Goal: Task Accomplishment & Management: Complete application form

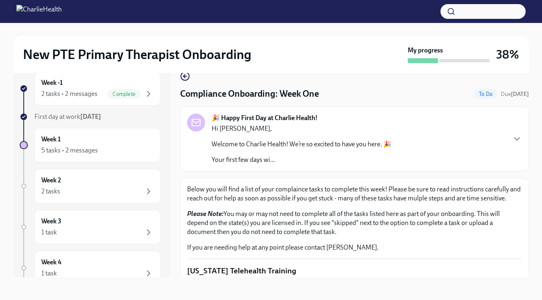
scroll to position [549, 0]
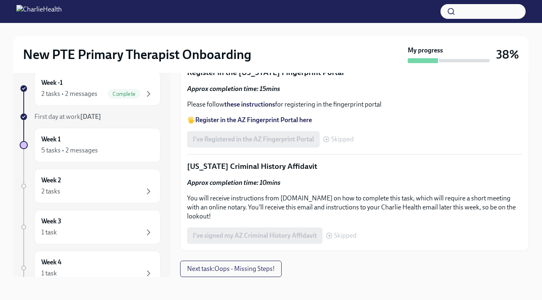
click at [267, 54] on label "Upload CPR/First Aid Training Certificate" at bounding box center [255, 45] width 136 height 16
click at [0, 0] on input "Upload CPR/First Aid Training Certificate" at bounding box center [0, 0] width 0 height 0
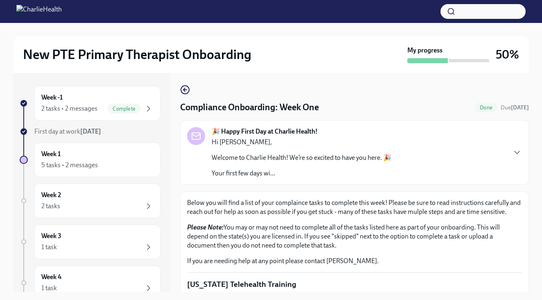
scroll to position [16, 0]
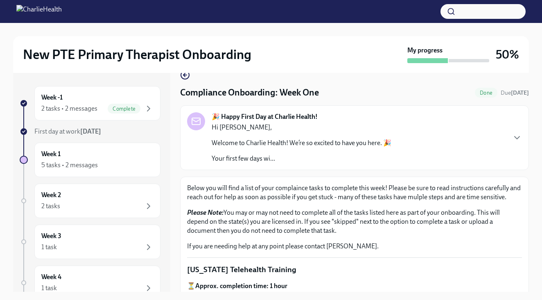
click at [311, 147] on p "Welcome to Charlie Health! We’re so excited to have you here. 🎉" at bounding box center [302, 142] width 180 height 9
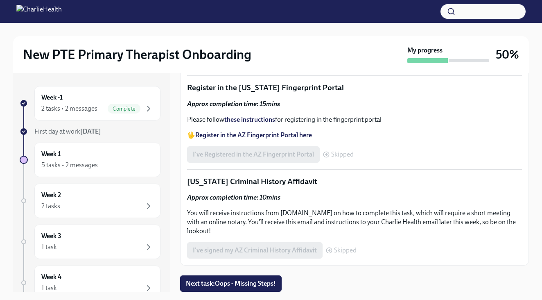
scroll to position [1230, 0]
click at [269, 283] on span "Next task : Oops - Missing Steps!" at bounding box center [231, 283] width 90 height 8
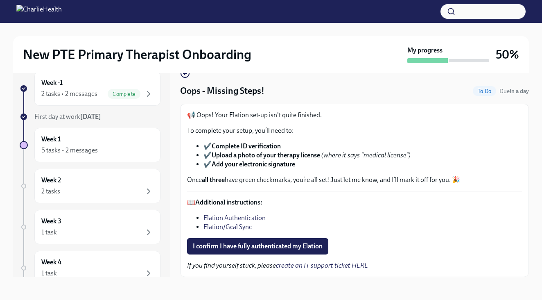
scroll to position [3, 0]
click at [231, 246] on span "I confirm I have fully authenticated my Elation" at bounding box center [258, 246] width 130 height 8
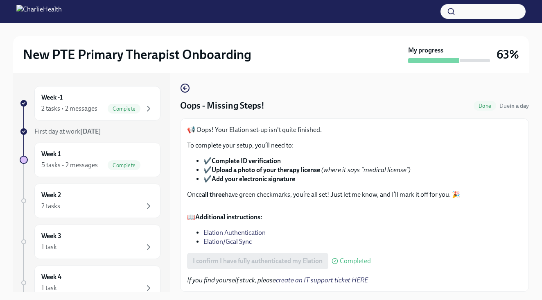
scroll to position [3, 0]
click at [111, 194] on div "Week 2 2 tasks" at bounding box center [97, 200] width 112 height 20
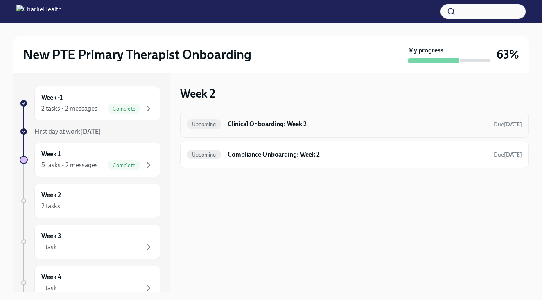
click at [300, 131] on div "Upcoming Clinical Onboarding: Week 2 Due in 7 days" at bounding box center [354, 124] width 349 height 27
click at [269, 123] on h6 "Clinical Onboarding: Week 2" at bounding box center [358, 124] width 260 height 9
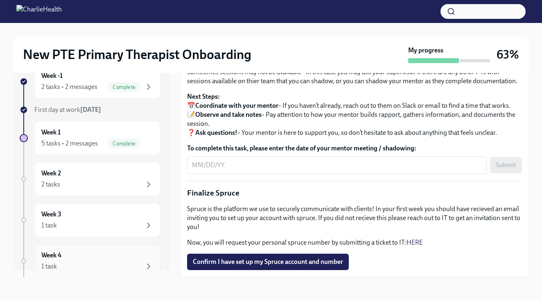
scroll to position [7, 0]
click at [114, 189] on div "2 tasks" at bounding box center [97, 185] width 112 height 10
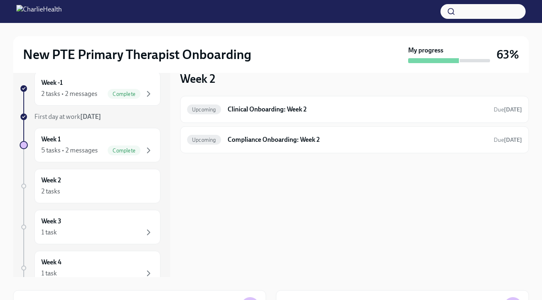
scroll to position [1, 0]
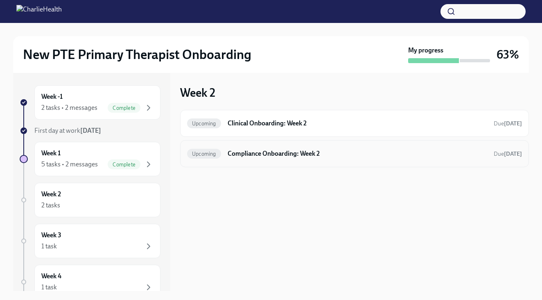
click at [260, 154] on h6 "Compliance Onboarding: Week 2" at bounding box center [358, 153] width 260 height 9
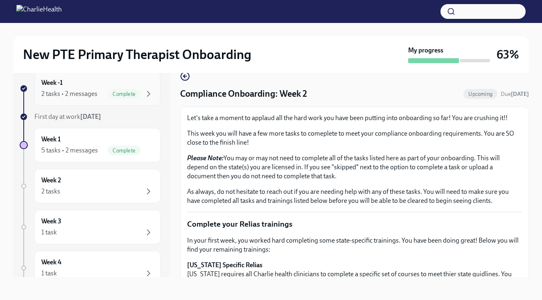
click at [115, 95] on span "Complete" at bounding box center [124, 94] width 33 height 6
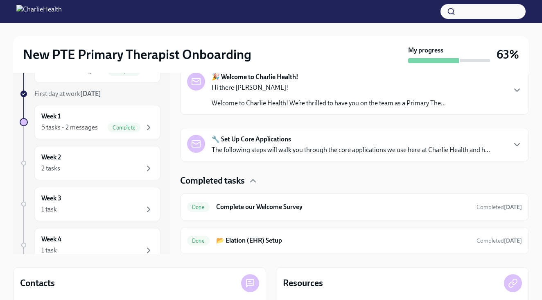
scroll to position [38, 0]
click at [320, 153] on p "The following steps will walk you through the core applications we use here at …" at bounding box center [351, 149] width 278 height 9
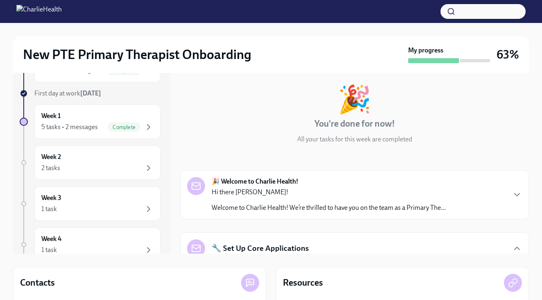
scroll to position [0, 0]
click at [318, 191] on p "Hi there Laurin!" at bounding box center [329, 192] width 234 height 9
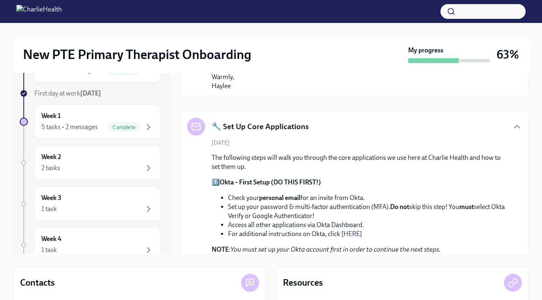
scroll to position [500, 0]
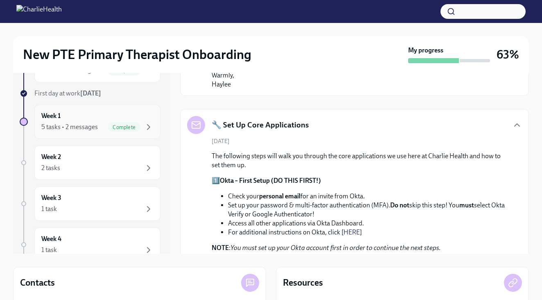
click at [112, 116] on div "Week 1 5 tasks • 2 messages Complete" at bounding box center [97, 121] width 112 height 20
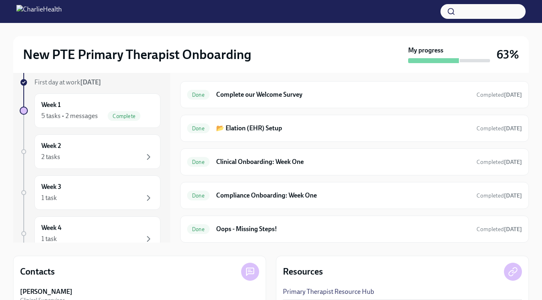
scroll to position [51, 0]
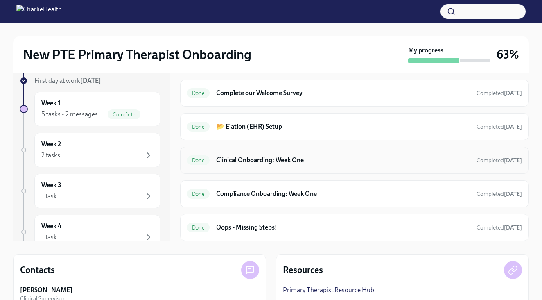
click at [320, 166] on div "Done Clinical Onboarding: Week One Completed today" at bounding box center [354, 160] width 335 height 13
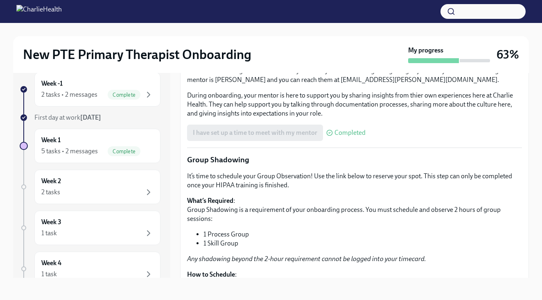
scroll to position [762, 0]
